Goal: Task Accomplishment & Management: Manage account settings

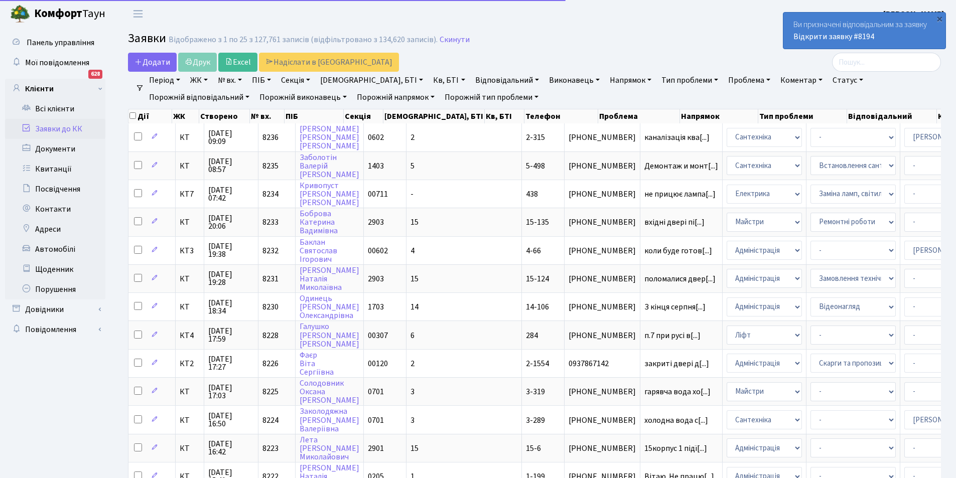
select select "25"
click at [832, 39] on link "Відкрити заявку #8194" at bounding box center [834, 36] width 81 height 11
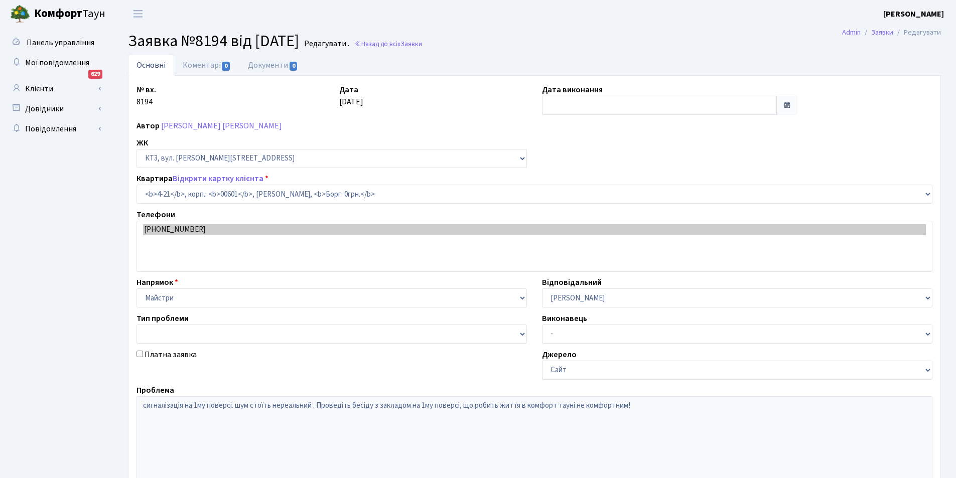
select select "16480"
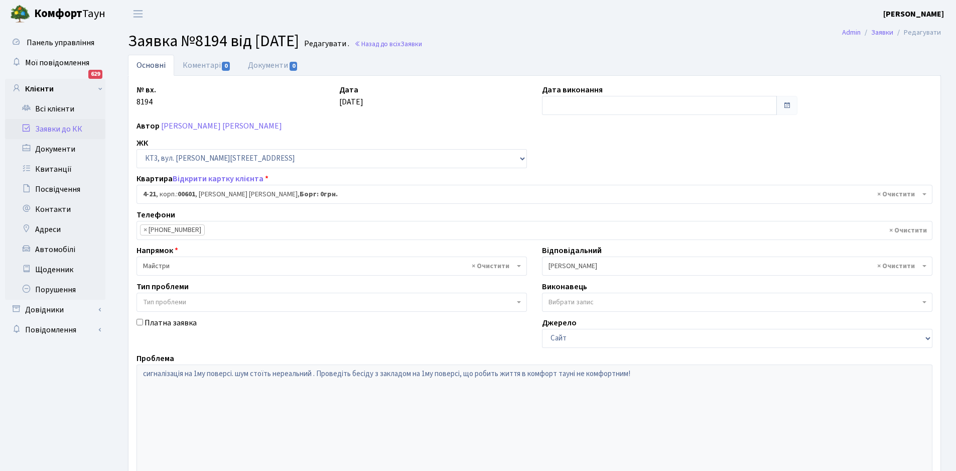
click at [589, 266] on span "× Микитенко І.В." at bounding box center [734, 266] width 371 height 10
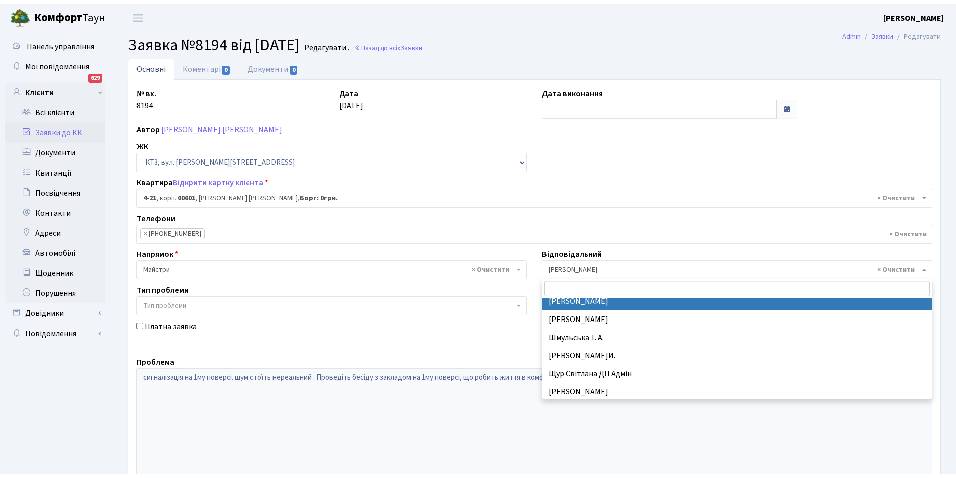
scroll to position [514, 0]
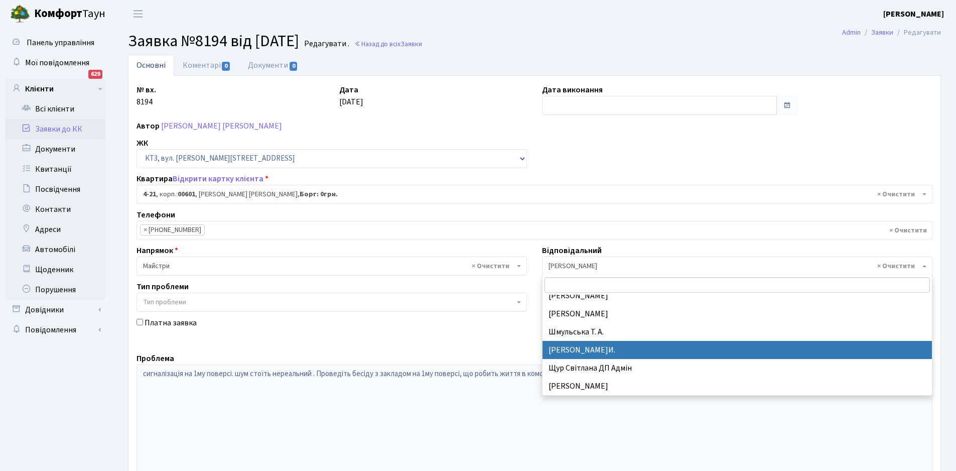
select select "18"
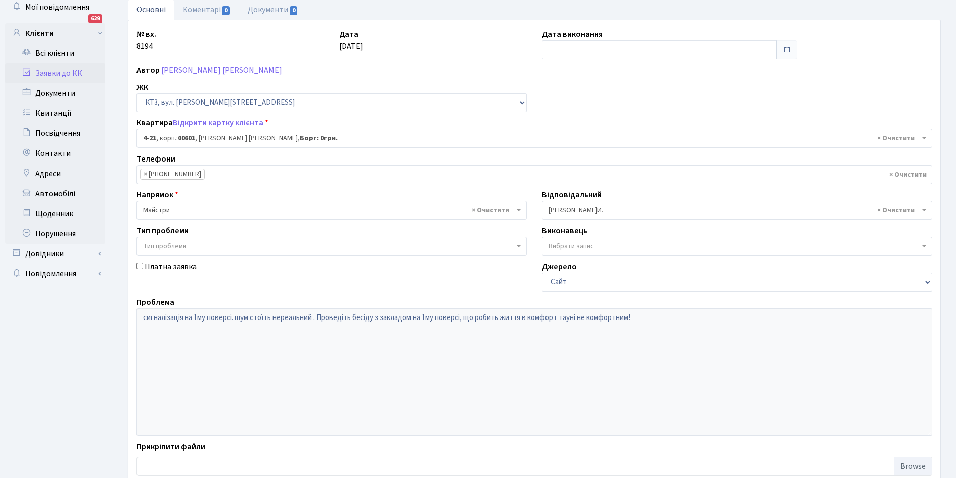
scroll to position [120, 0]
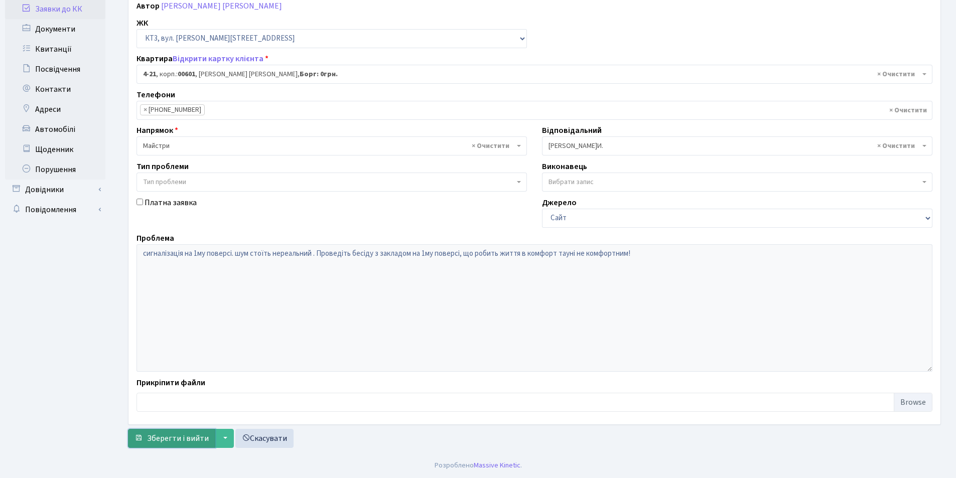
click at [177, 438] on span "Зберегти і вийти" at bounding box center [178, 438] width 62 height 11
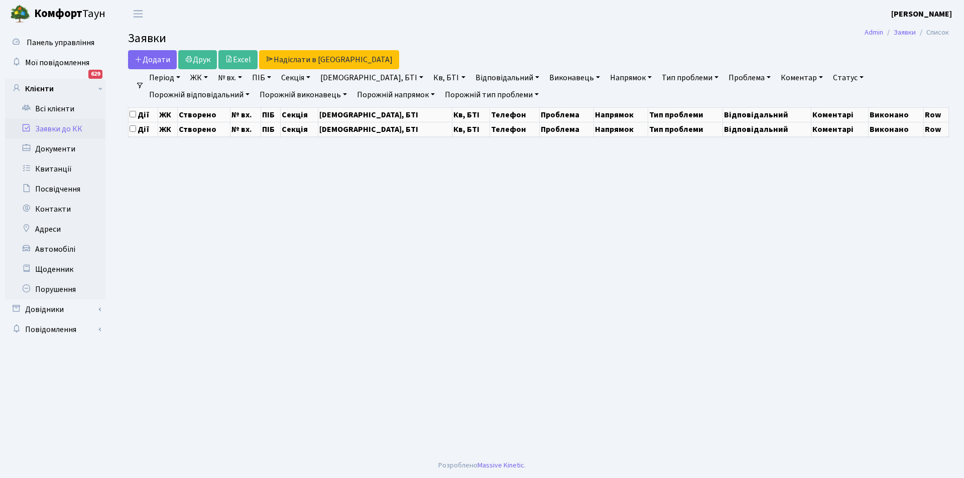
select select "25"
